Goal: Task Accomplishment & Management: Manage account settings

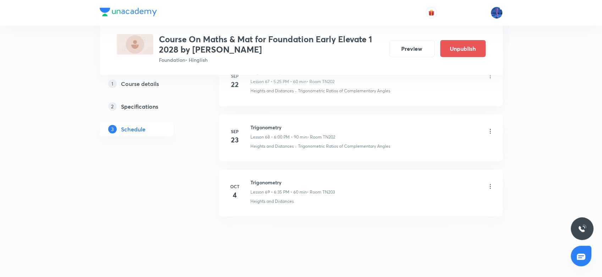
click at [487, 183] on icon at bounding box center [490, 186] width 7 height 7
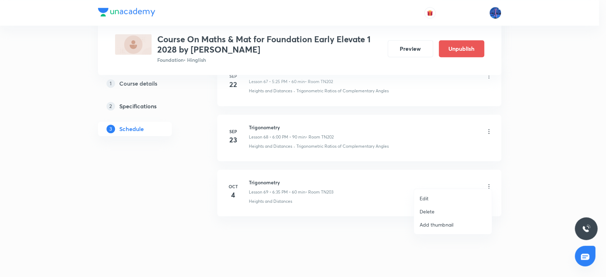
click at [442, 194] on li "Edit" at bounding box center [453, 198] width 78 height 13
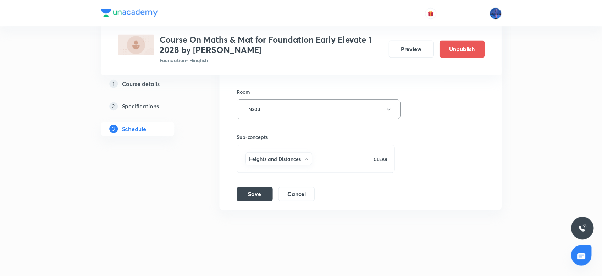
scroll to position [4062, 0]
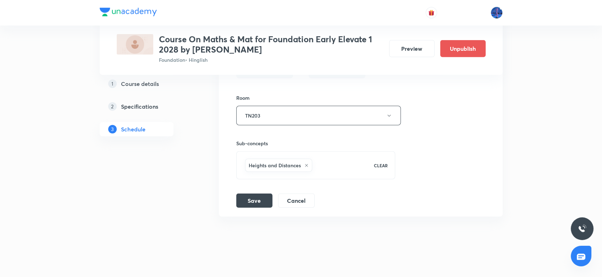
click at [329, 168] on div "Heights and Distances CLEAR" at bounding box center [315, 165] width 159 height 28
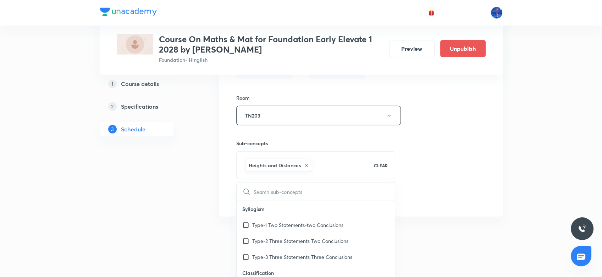
type input "B"
checkbox input "true"
type input "Bl"
checkbox input "true"
type input "Blo"
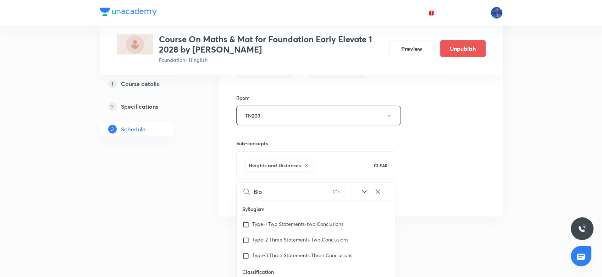
checkbox input "true"
type input "Bloo"
checkbox input "true"
type input "Blood"
checkbox input "true"
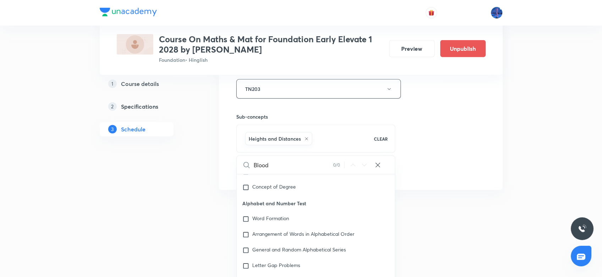
scroll to position [4104, 0]
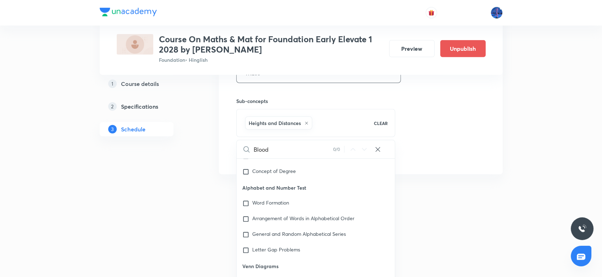
type input "Bloo"
checkbox input "true"
type input "Blo"
checkbox input "true"
type input "Bl"
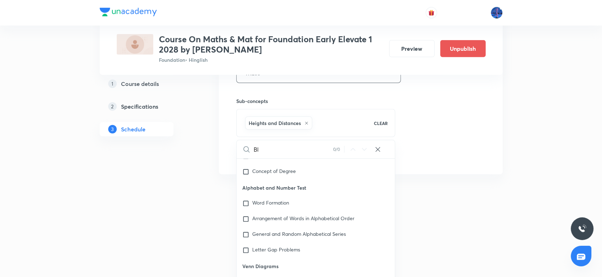
checkbox input "true"
type input "B"
checkbox input "true"
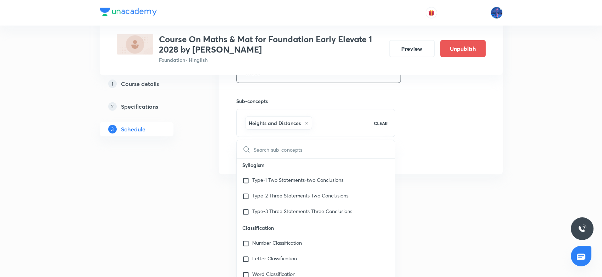
scroll to position [0, 0]
click at [435, 141] on div "Session title 12/99 Trigonometry ​ Schedule for Oct 4, 2025, 6:35 PM ​ Duration…" at bounding box center [360, 10] width 249 height 309
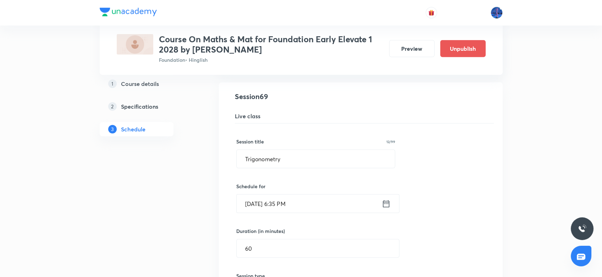
scroll to position [3828, 0]
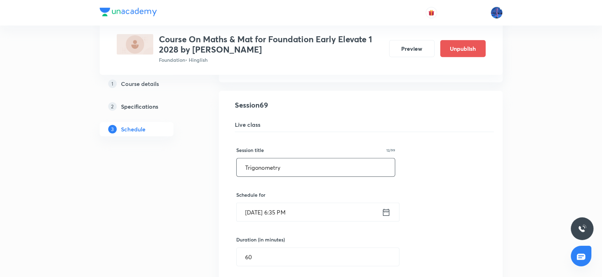
drag, startPoint x: 338, startPoint y: 152, endPoint x: 322, endPoint y: 160, distance: 17.6
click at [322, 160] on input "Trigonometry" at bounding box center [316, 167] width 159 height 18
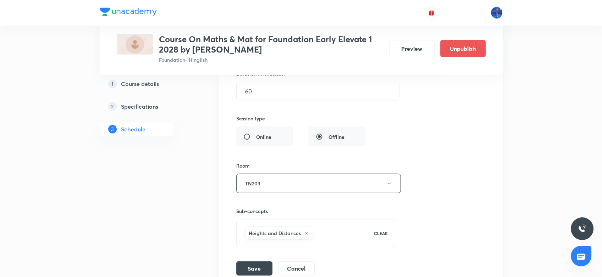
scroll to position [4062, 0]
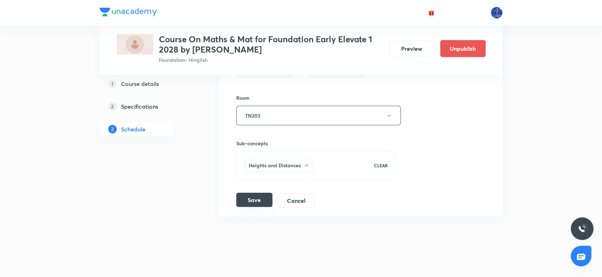
type input "Blood Relation"
click at [258, 193] on button "Save" at bounding box center [254, 200] width 36 height 14
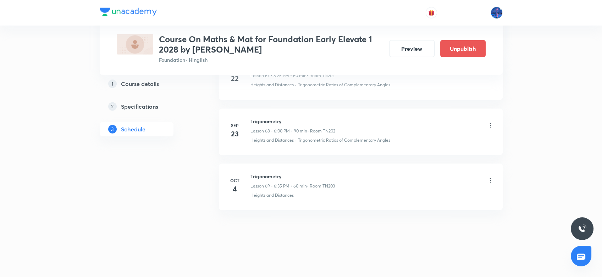
scroll to position [3790, 0]
